Goal: Task Accomplishment & Management: Use online tool/utility

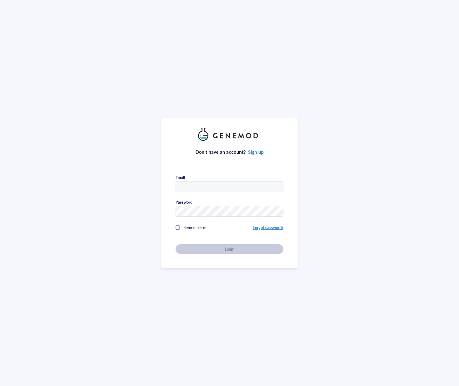
type input "[PERSON_NAME][EMAIL_ADDRESS][PERSON_NAME][DOMAIN_NAME]"
click at [210, 247] on div "Login" at bounding box center [229, 249] width 89 height 5
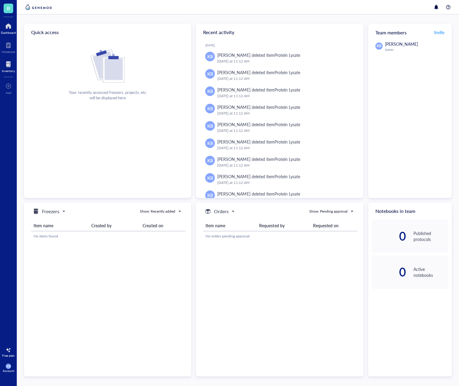
click at [10, 68] on div at bounding box center [8, 65] width 13 height 10
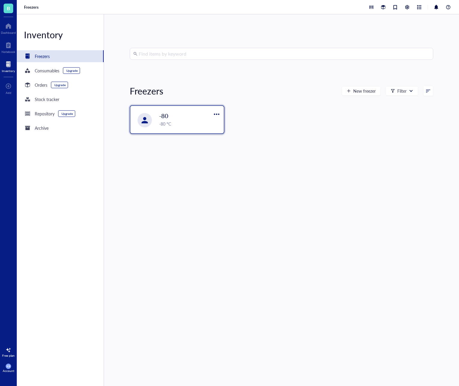
click at [180, 117] on div "-80" at bounding box center [185, 116] width 53 height 8
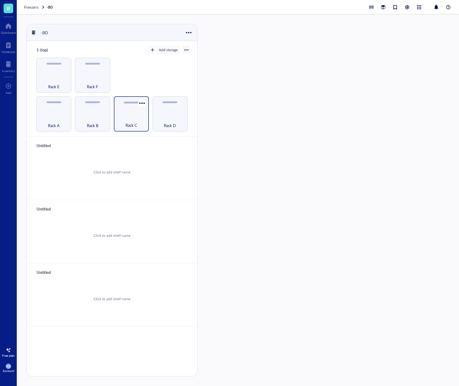
click at [136, 124] on span "Rack C" at bounding box center [131, 125] width 12 height 7
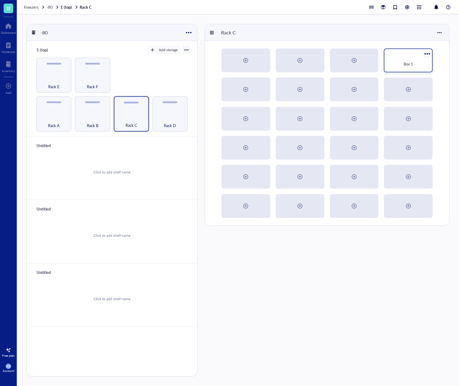
click at [408, 66] on span "Box 1" at bounding box center [408, 64] width 10 height 6
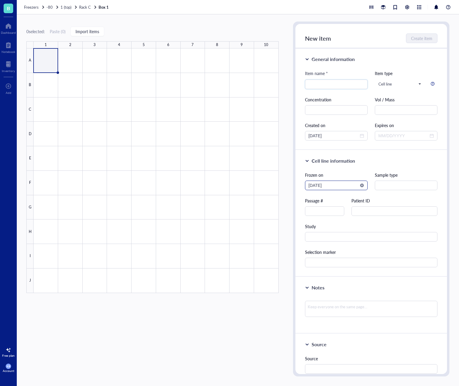
click at [324, 189] on div "[DATE]" at bounding box center [336, 186] width 63 height 10
click at [361, 163] on div "Cell line information" at bounding box center [371, 160] width 132 height 7
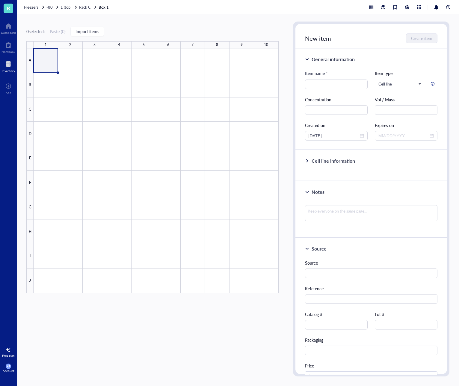
click at [8, 64] on div at bounding box center [8, 65] width 13 height 10
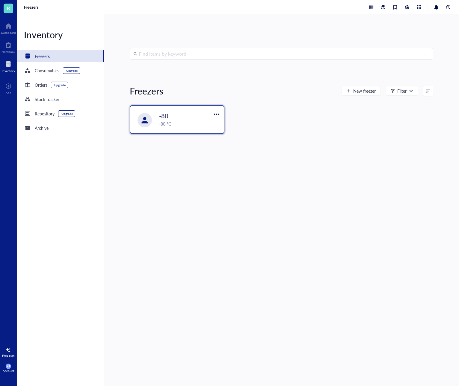
click at [178, 118] on div "-80" at bounding box center [185, 116] width 53 height 8
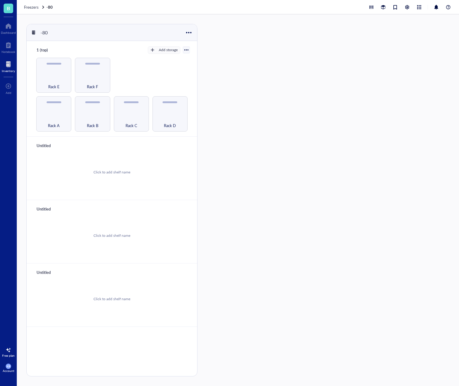
click at [9, 65] on div at bounding box center [8, 65] width 13 height 10
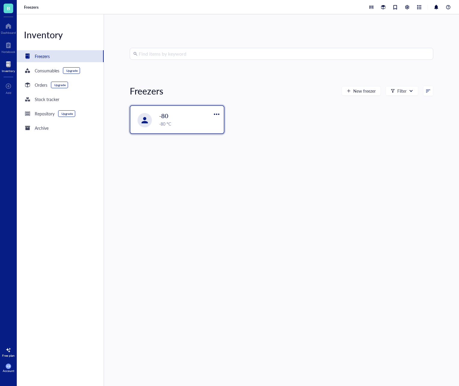
click at [207, 115] on div "-80" at bounding box center [185, 116] width 53 height 8
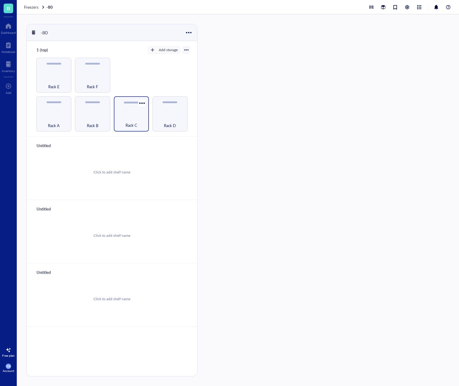
click at [138, 115] on div "Rack C" at bounding box center [131, 113] width 35 height 35
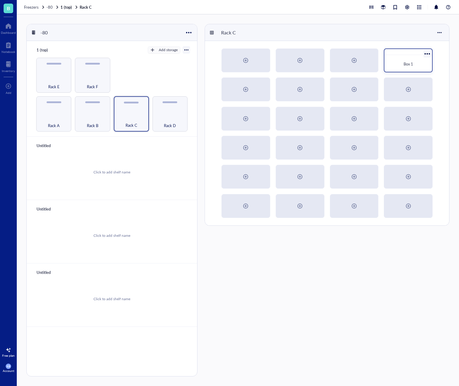
click at [408, 51] on div at bounding box center [408, 52] width 48 height 6
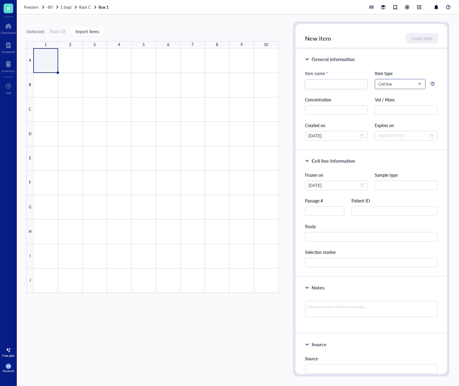
click at [398, 82] on span "Cell line" at bounding box center [399, 83] width 42 height 5
click at [392, 125] on div "Chemical" at bounding box center [386, 123] width 17 height 7
